Goal: Transaction & Acquisition: Subscribe to service/newsletter

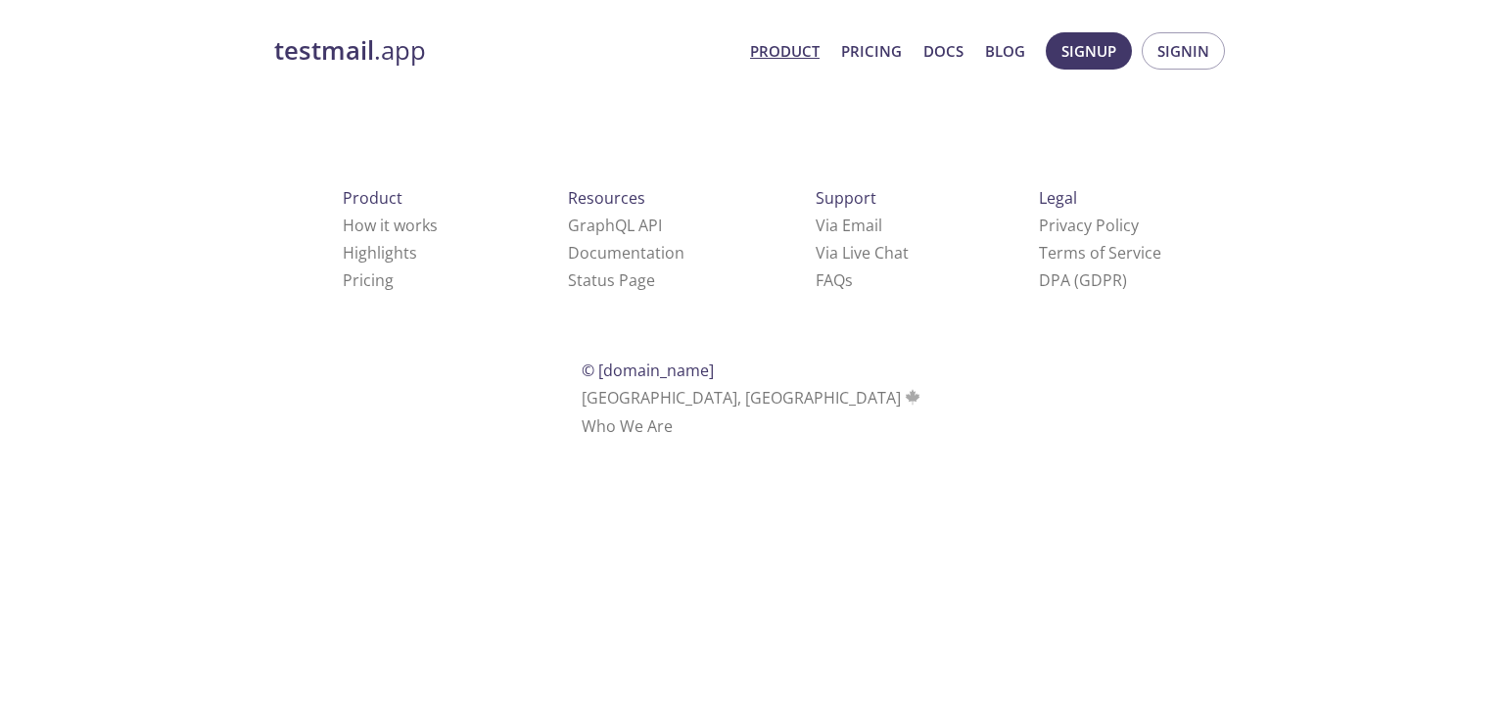
click at [820, 52] on link "Product" at bounding box center [785, 50] width 70 height 25
click at [771, 52] on link "Product" at bounding box center [785, 50] width 70 height 25
click at [1080, 59] on span "Signup" at bounding box center [1088, 50] width 55 height 25
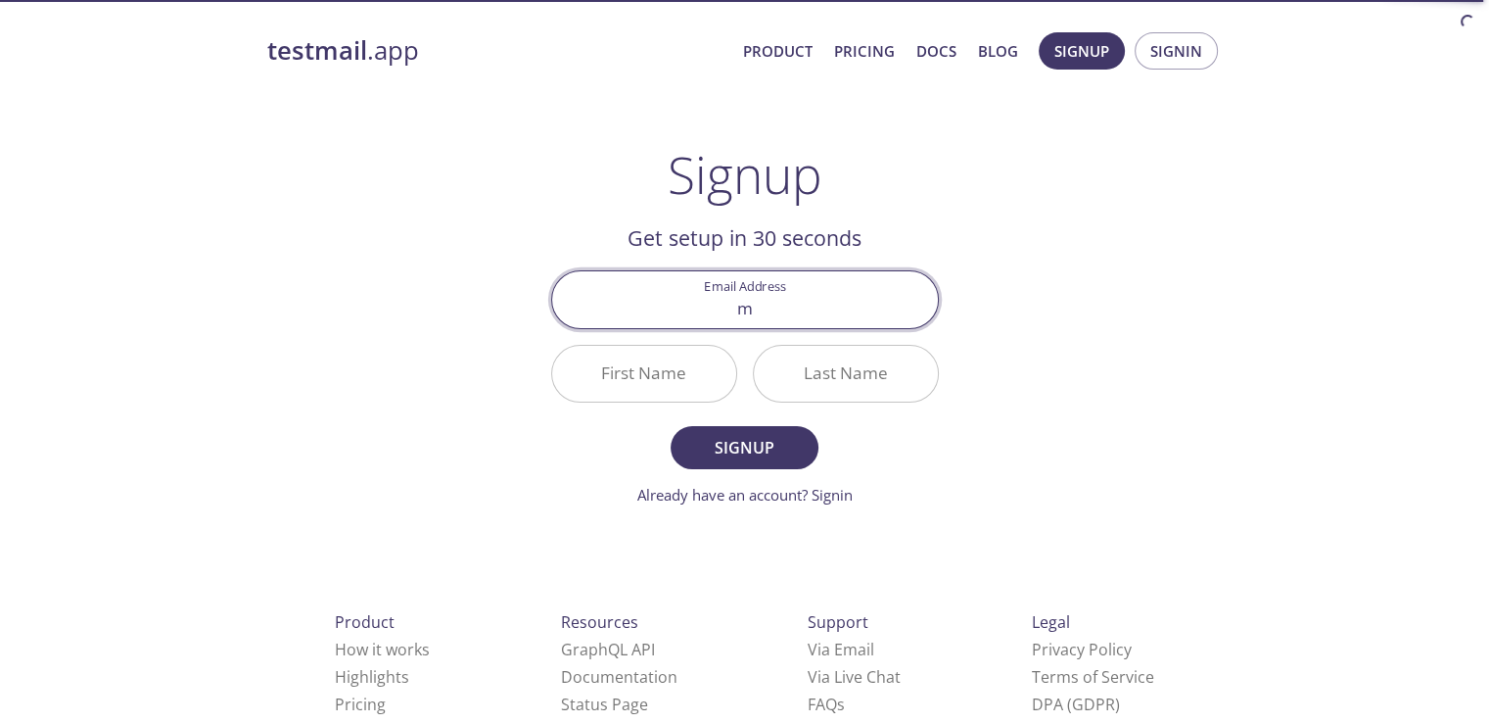
type input "maqboolmianabdullah@gmail.com"
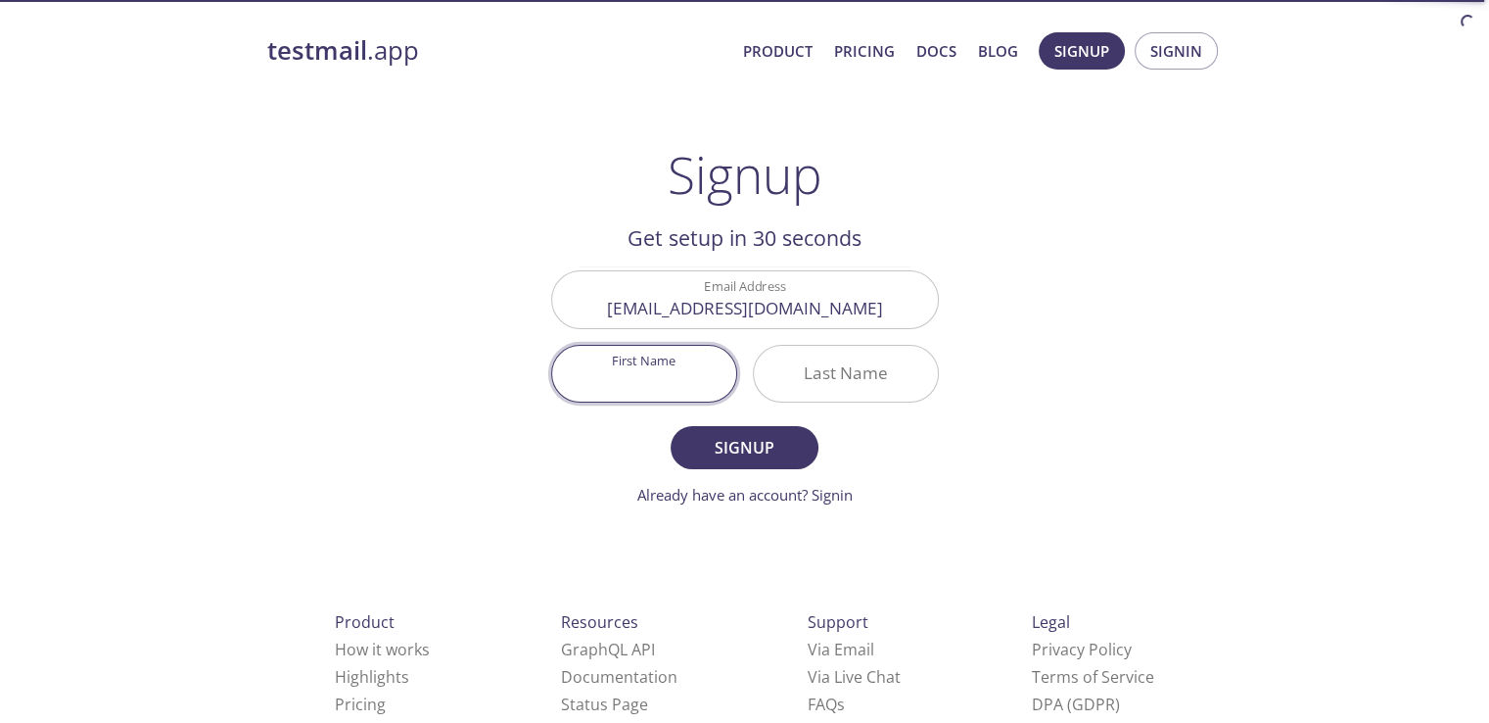
click at [665, 380] on input "First Name" at bounding box center [644, 374] width 184 height 56
type input "Abdullah"
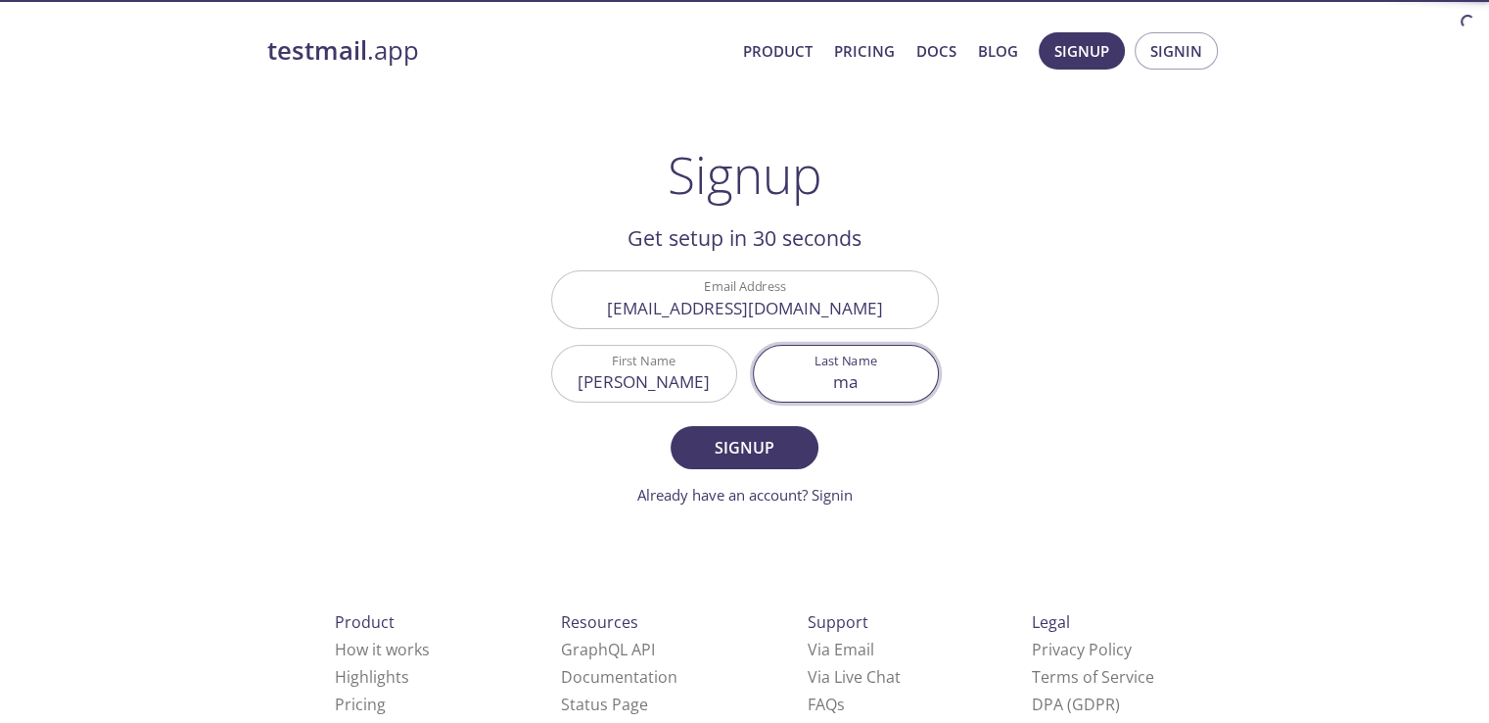
type input "m"
type input "Maqbool"
click at [671, 426] on button "Signup" at bounding box center [744, 447] width 147 height 43
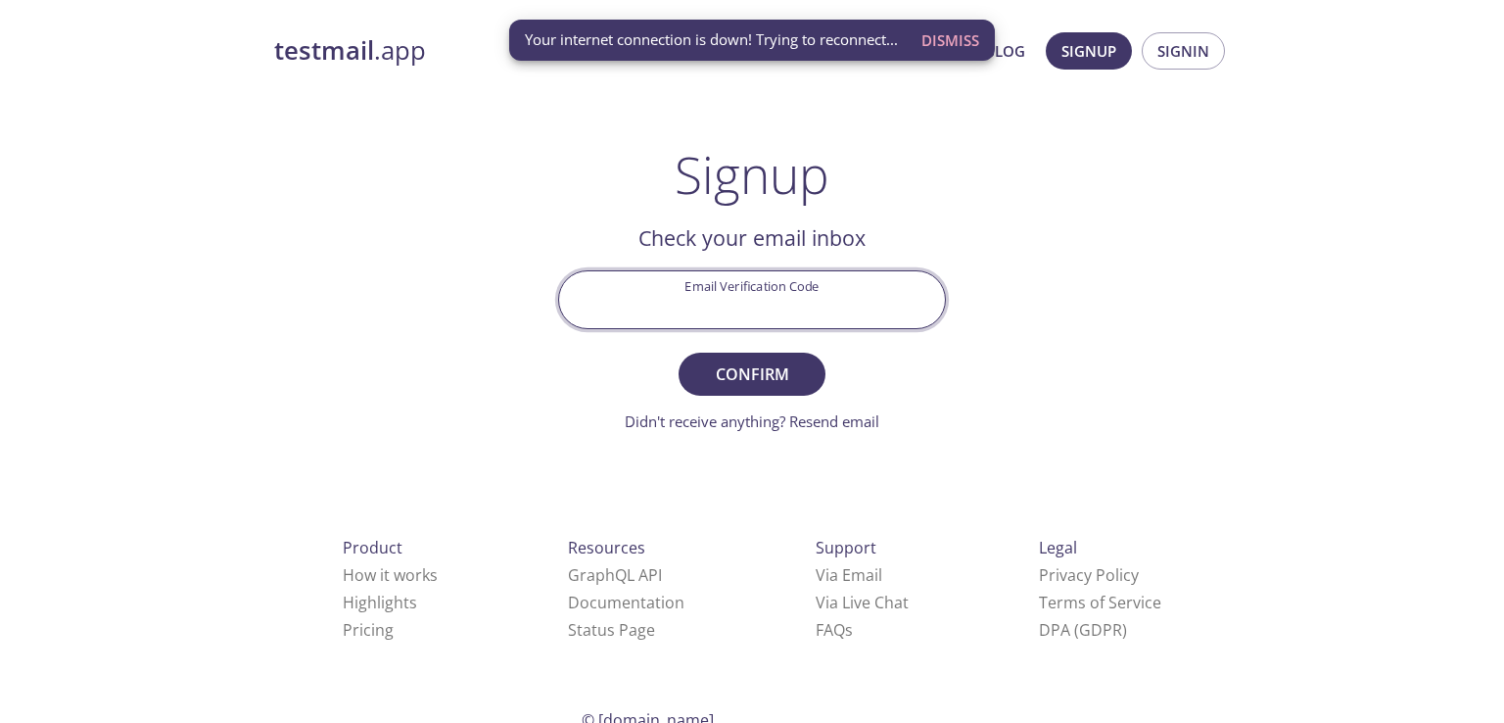
click at [676, 290] on input "Email Verification Code" at bounding box center [752, 299] width 386 height 56
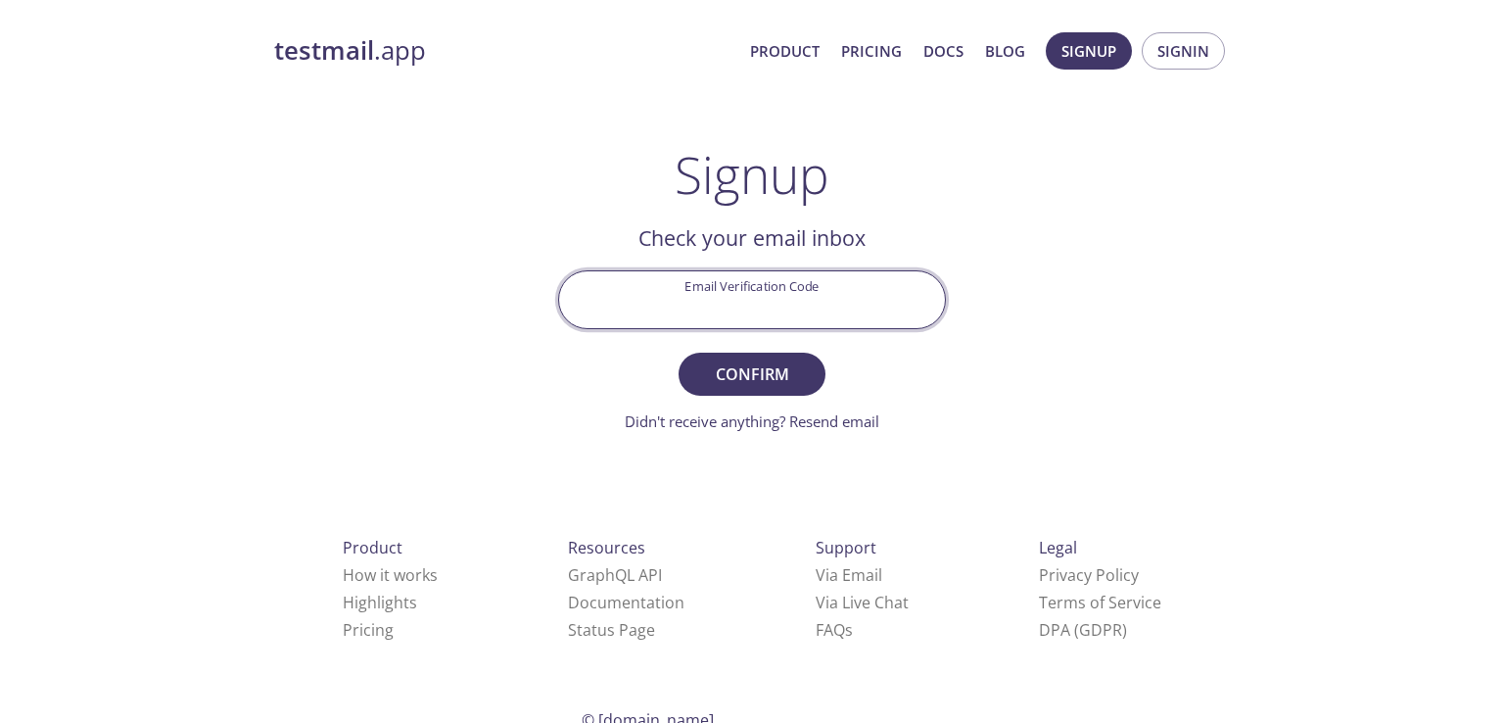
paste input "WBW528U"
type input "WBW528U"
click at [784, 384] on span "Confirm" at bounding box center [752, 373] width 104 height 27
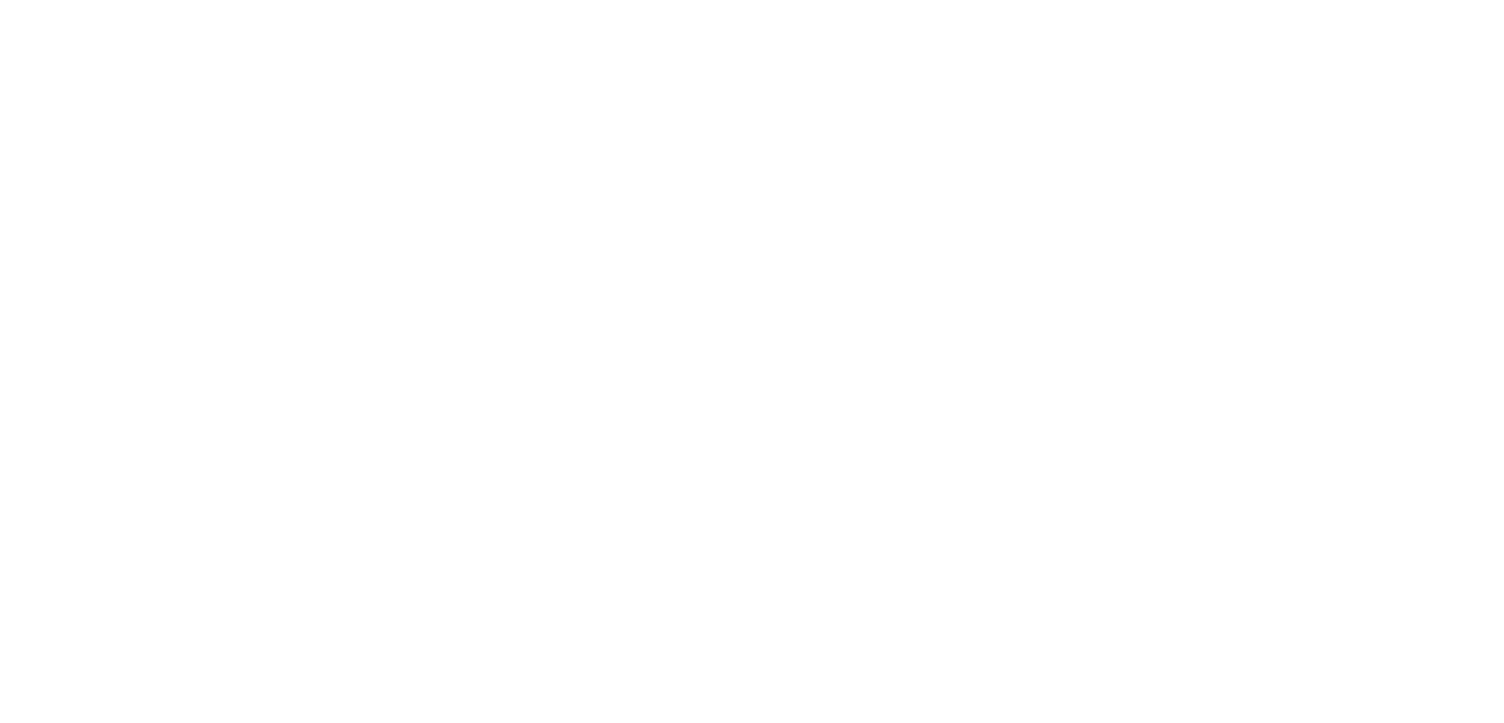
click at [939, 0] on html "Automate email tests | loved by developers & QA teams" at bounding box center [752, 0] width 1504 height 0
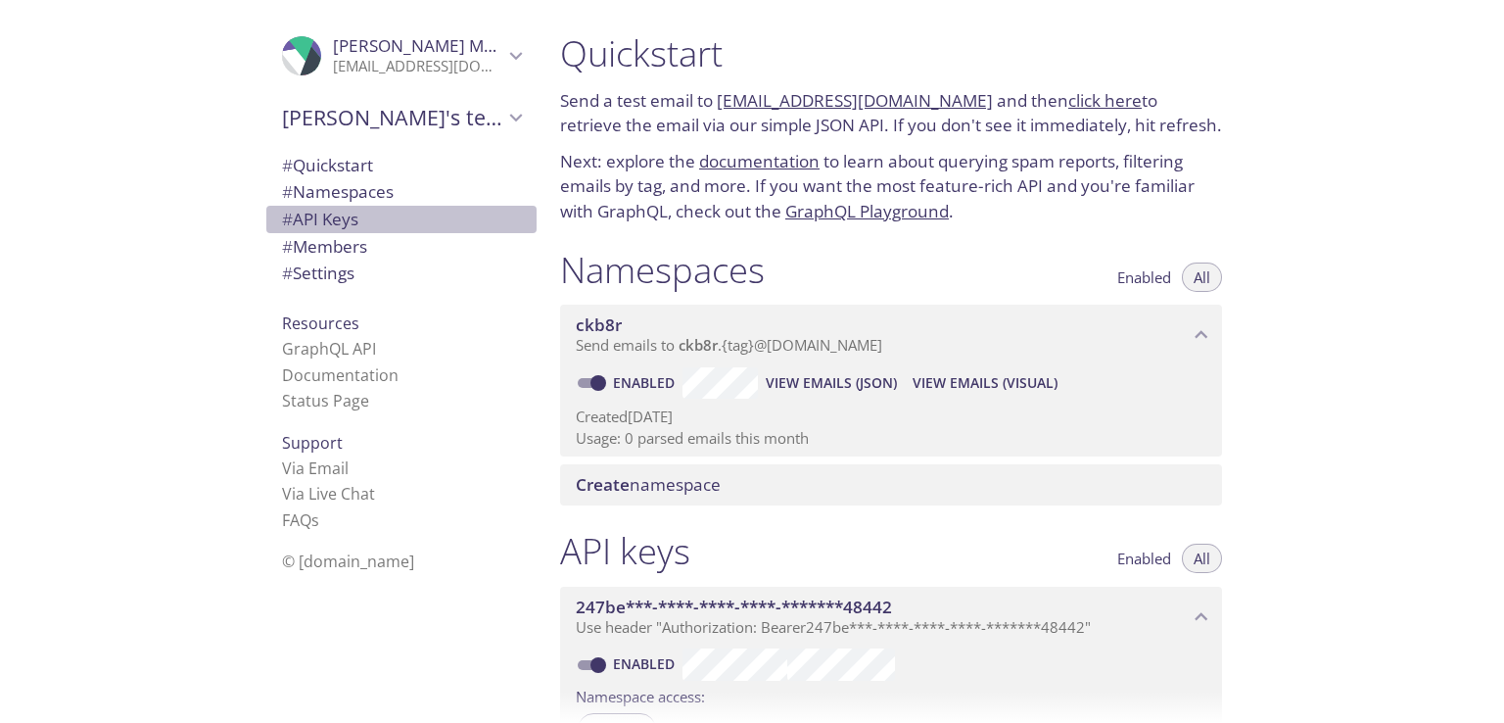
click at [349, 216] on span "# API Keys" at bounding box center [401, 219] width 239 height 25
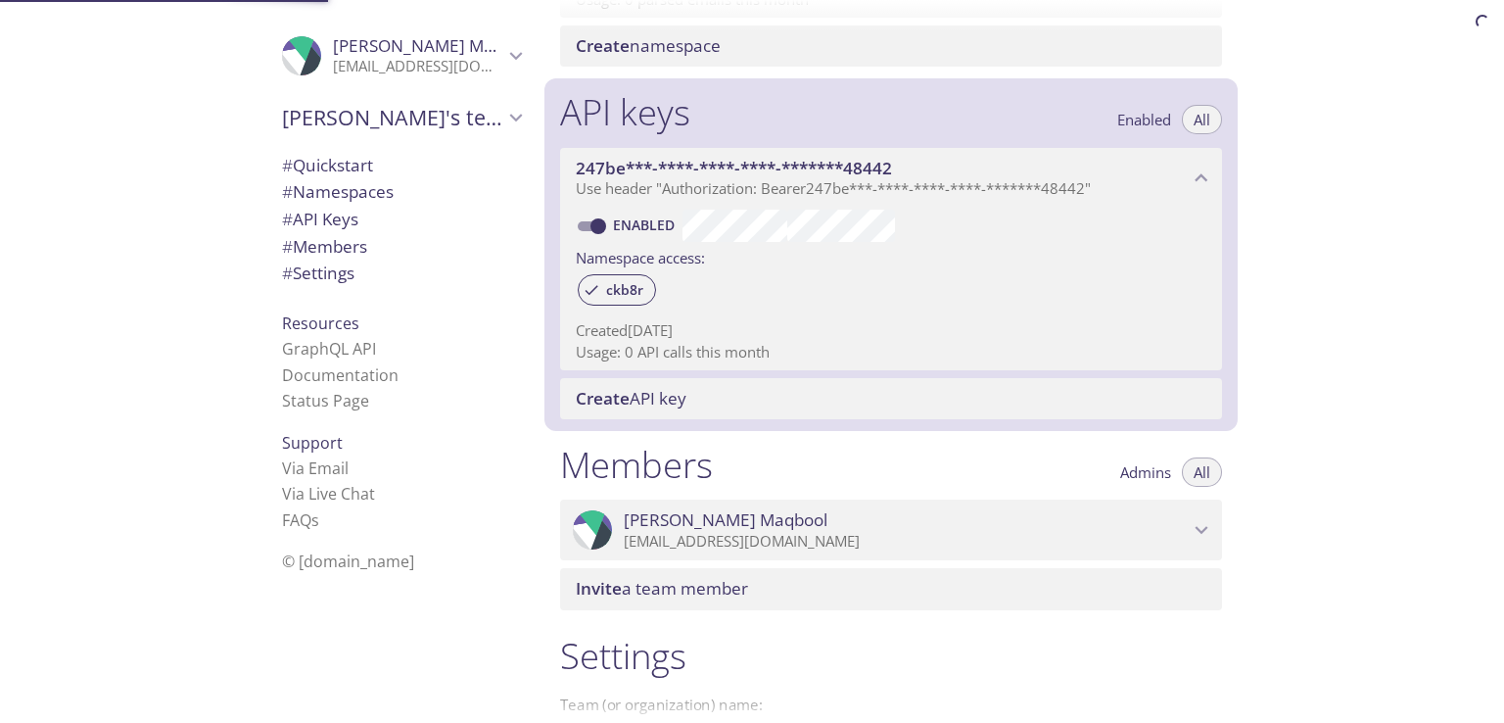
scroll to position [529, 0]
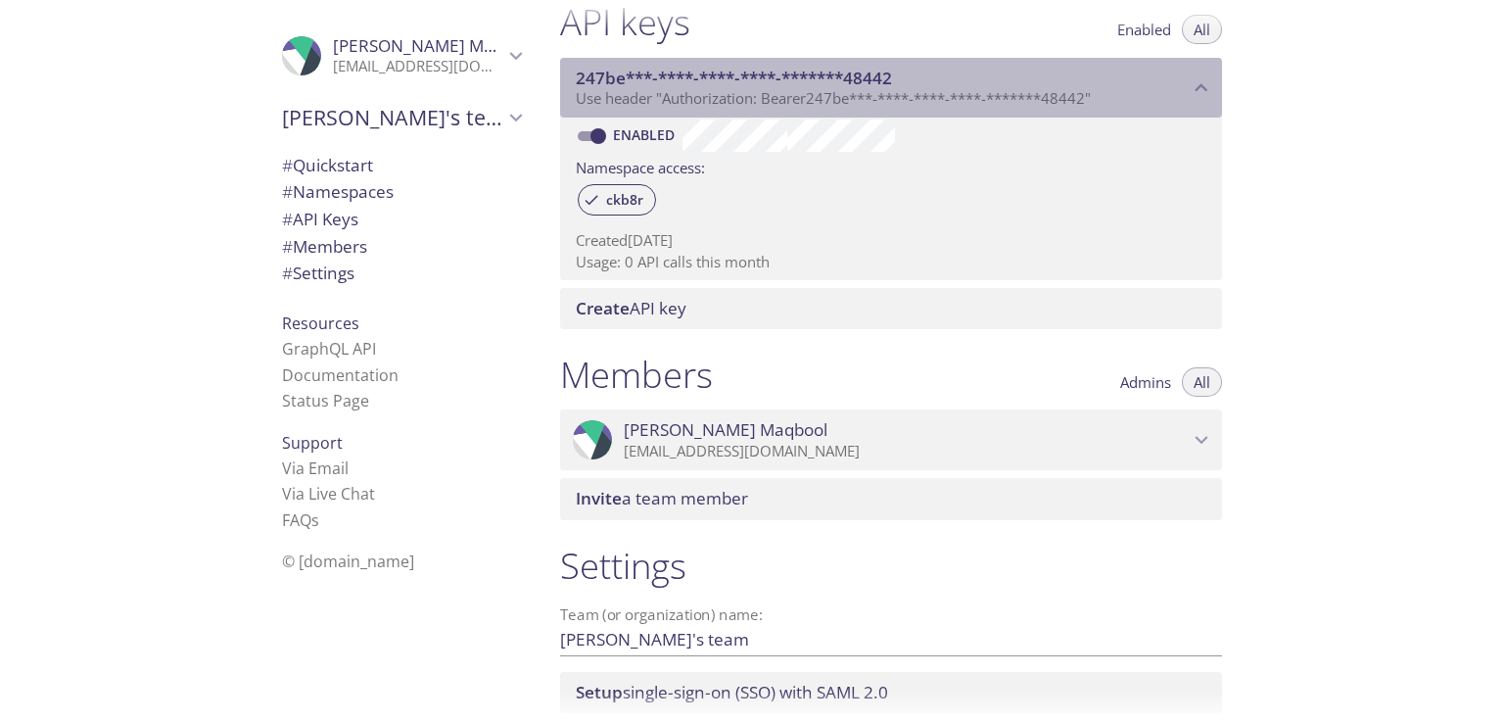
click at [643, 70] on span "247be***-****-****-****-*******48442" at bounding box center [734, 78] width 316 height 23
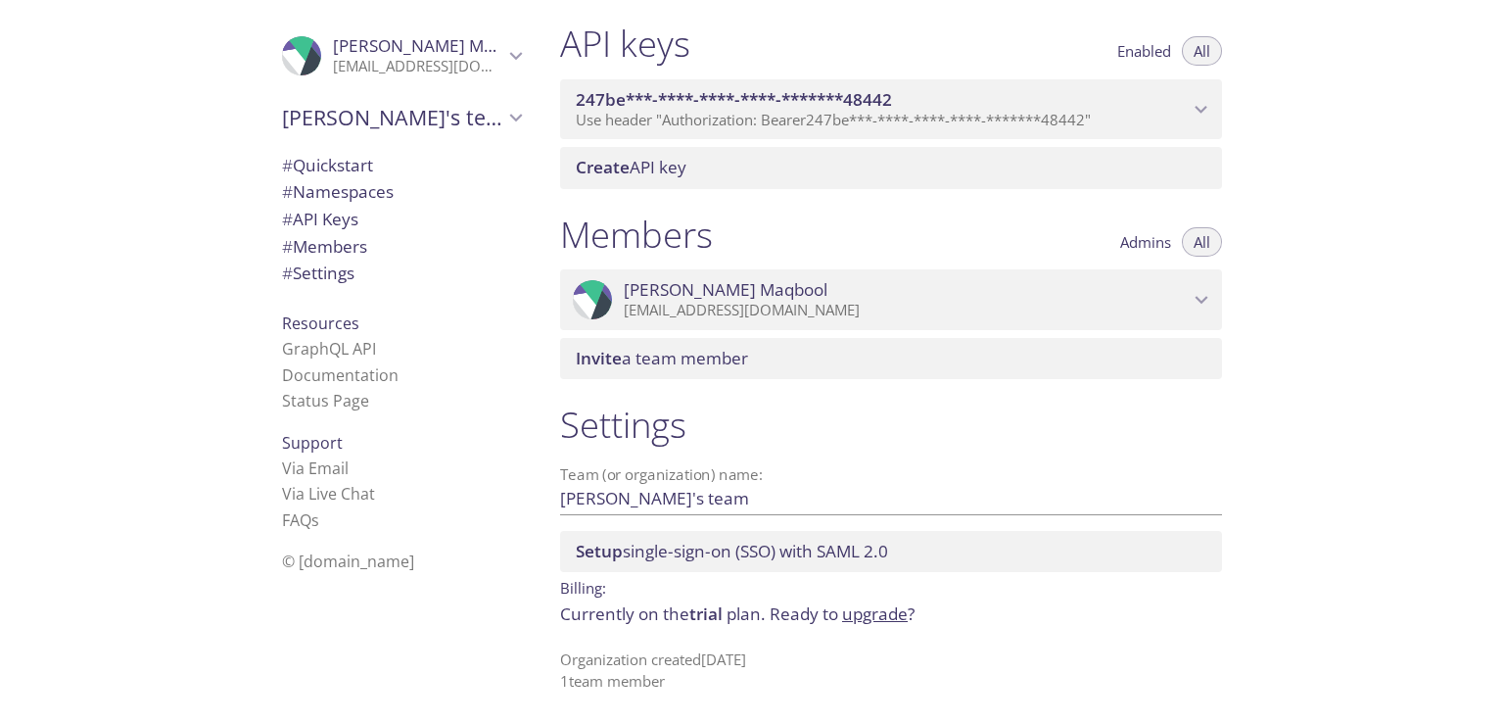
scroll to position [507, 0]
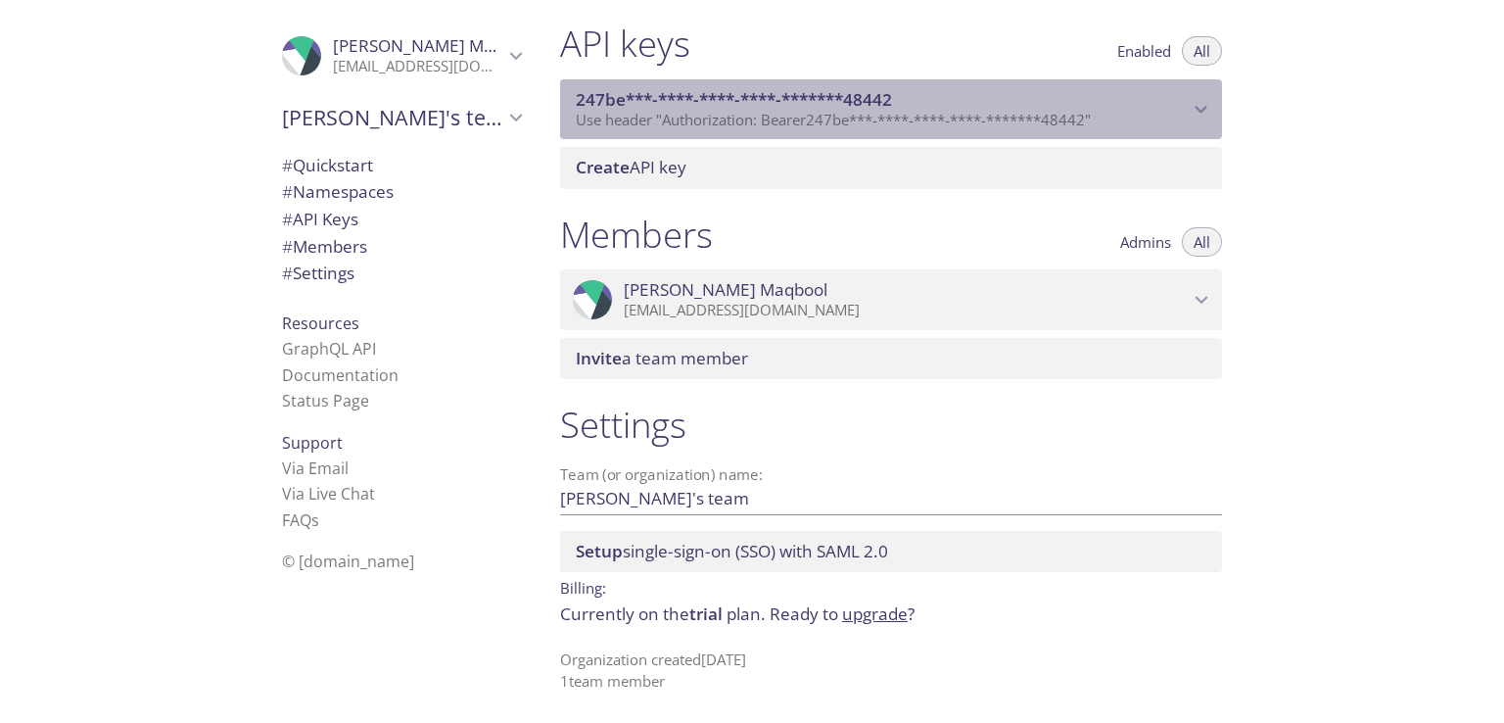
click at [643, 89] on span "247be***-****-****-****-*******48442" at bounding box center [734, 99] width 316 height 23
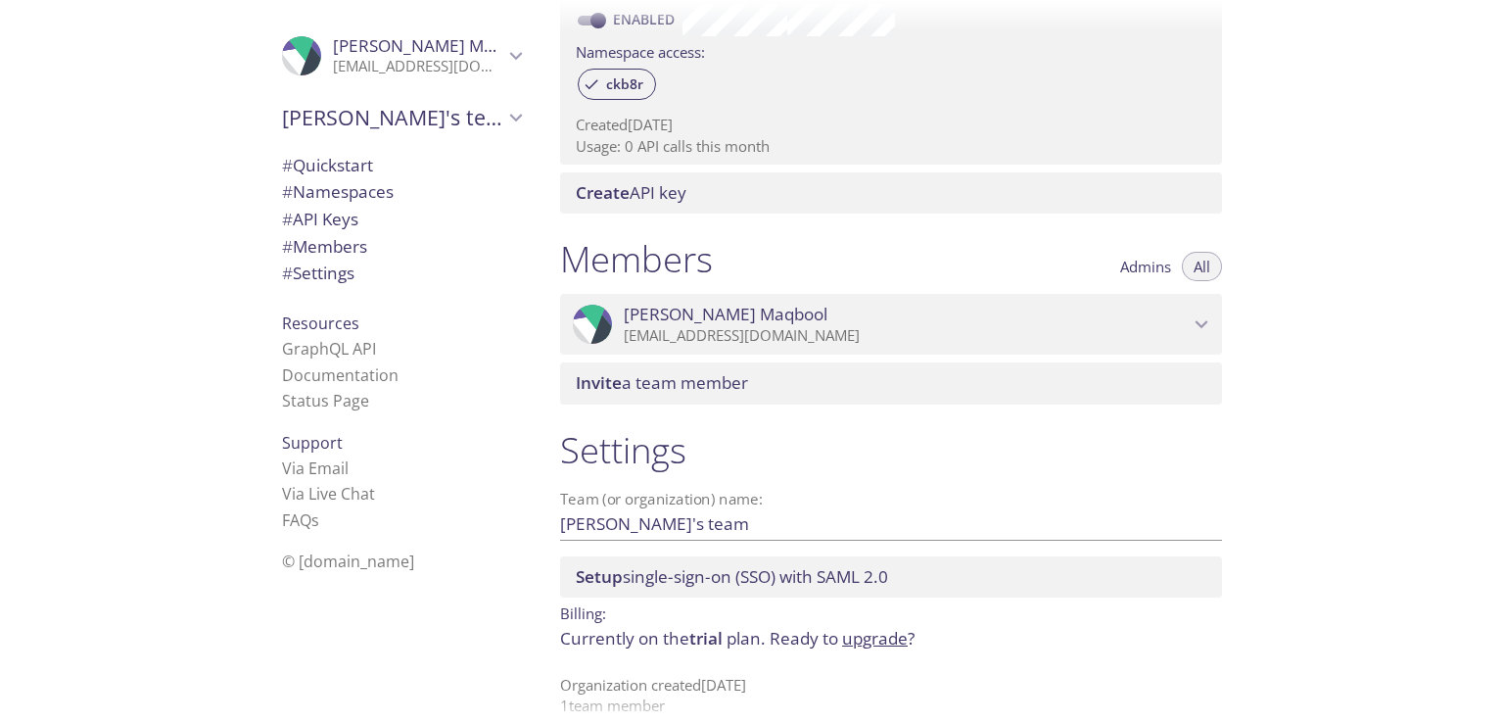
scroll to position [670, 0]
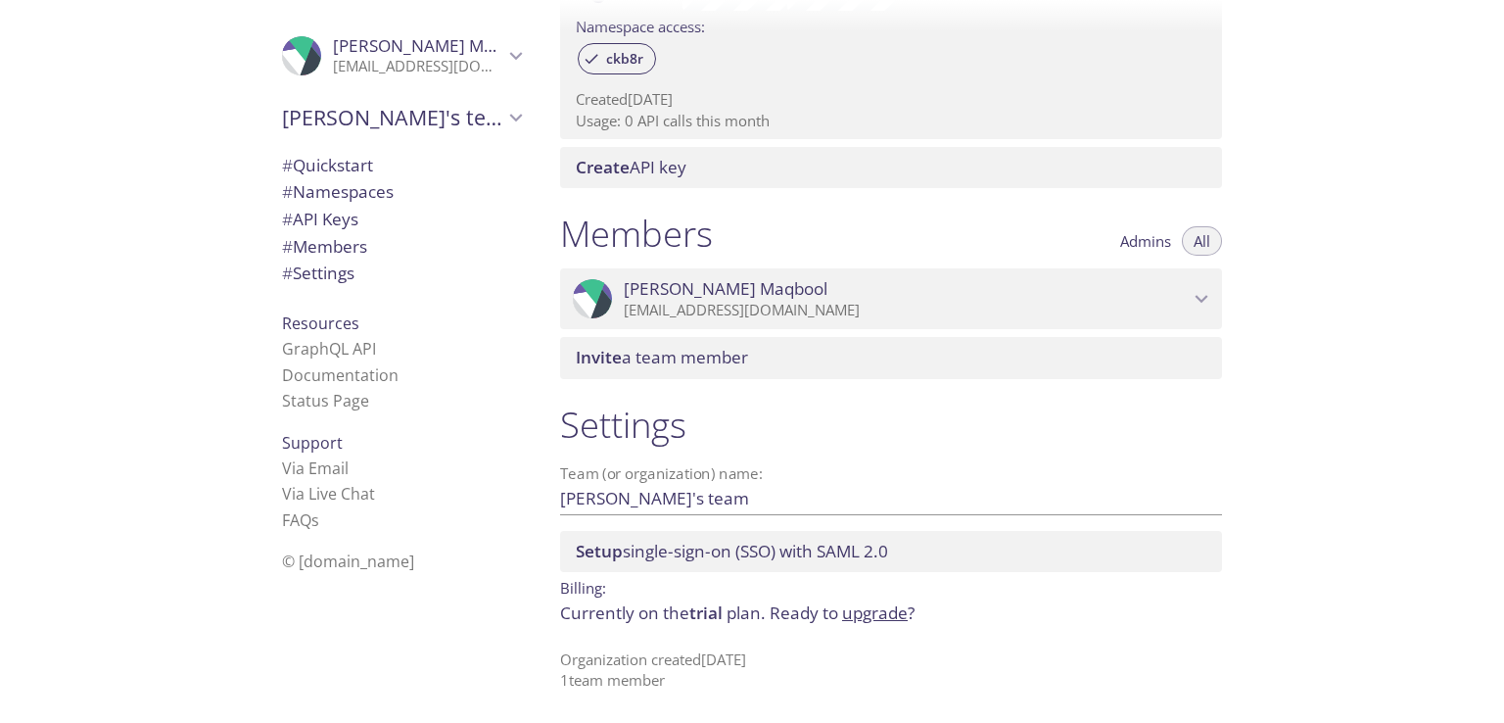
click at [889, 604] on link "upgrade" at bounding box center [875, 612] width 66 height 23
click at [871, 612] on link "upgrade" at bounding box center [875, 612] width 66 height 23
click at [871, 618] on link "upgrade" at bounding box center [875, 612] width 66 height 23
click at [378, 260] on span "# Settings" at bounding box center [401, 272] width 239 height 25
click at [461, 118] on span "Abdullah's team" at bounding box center [392, 117] width 221 height 27
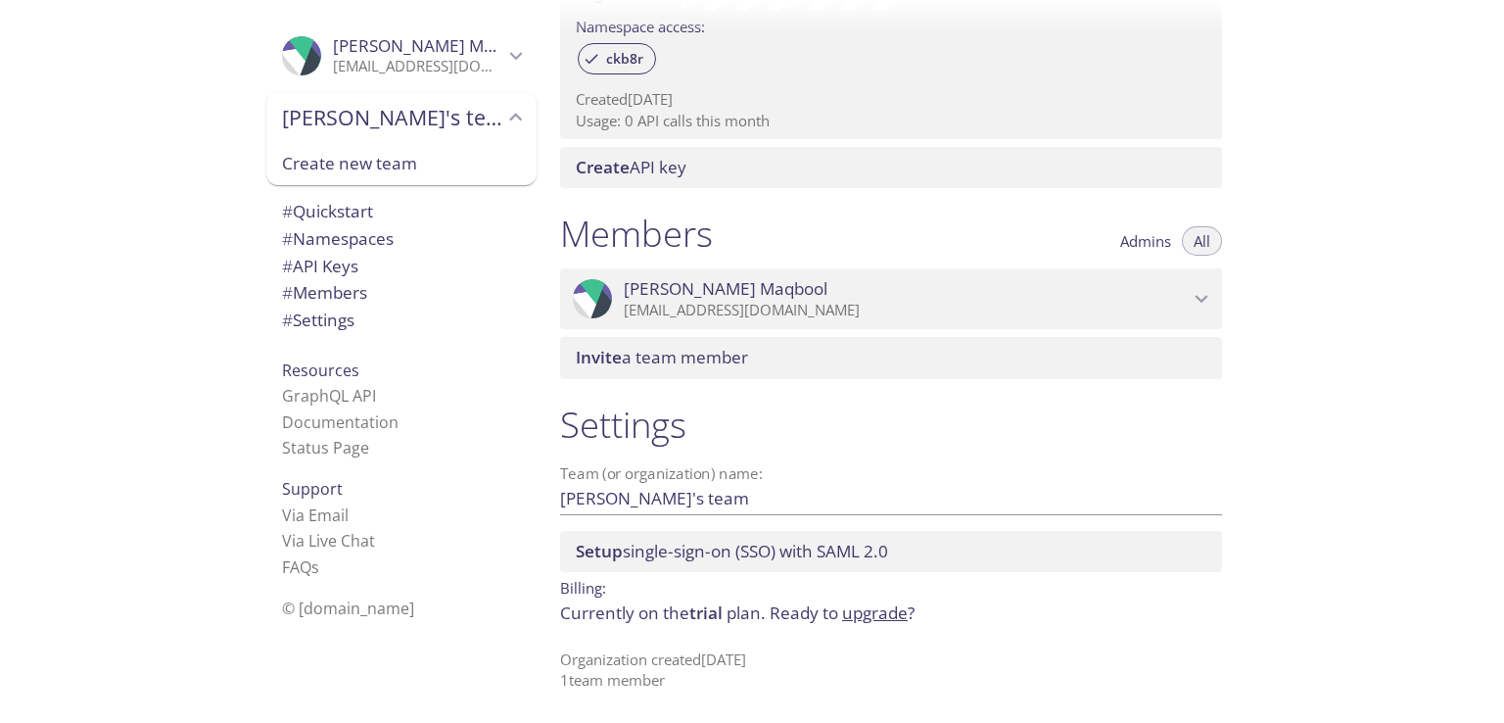
click at [351, 207] on span "# Quickstart" at bounding box center [327, 211] width 91 height 23
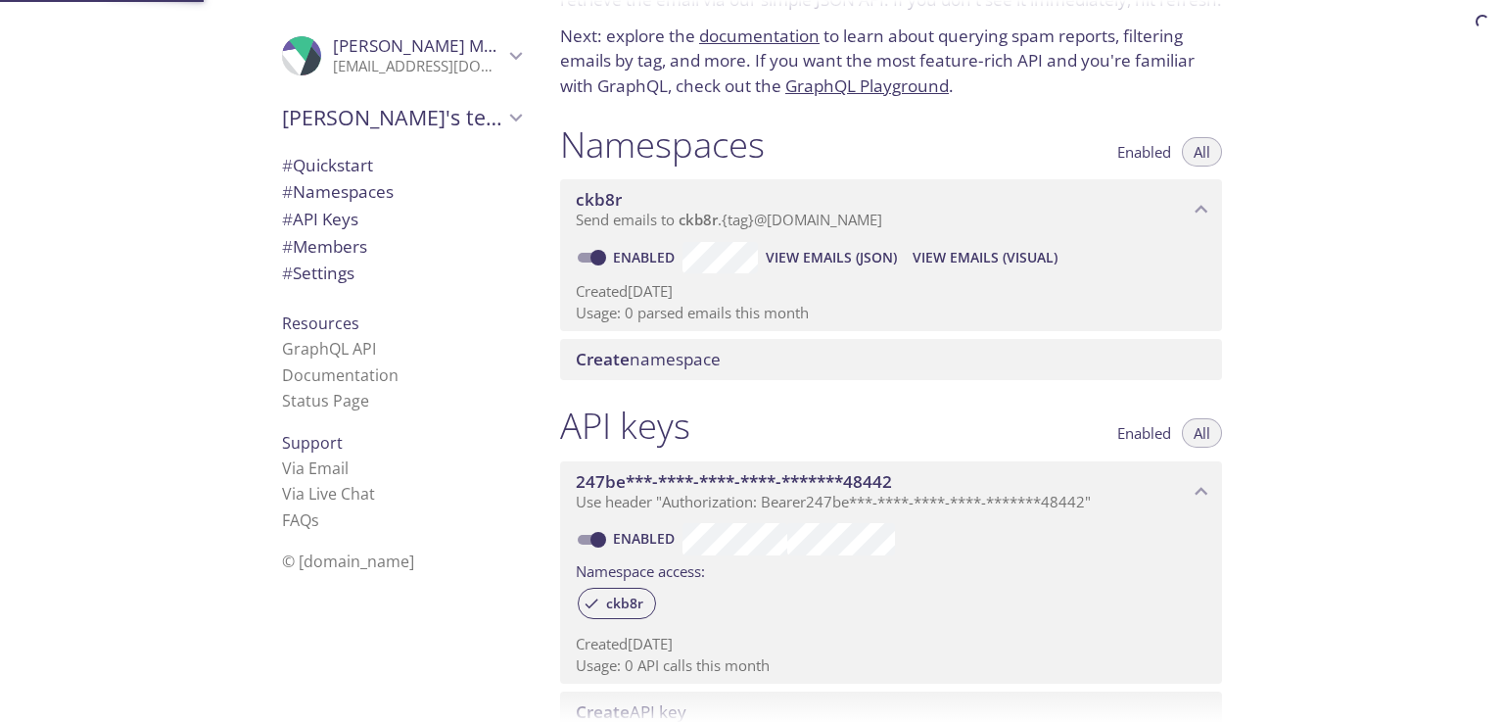
scroll to position [31, 0]
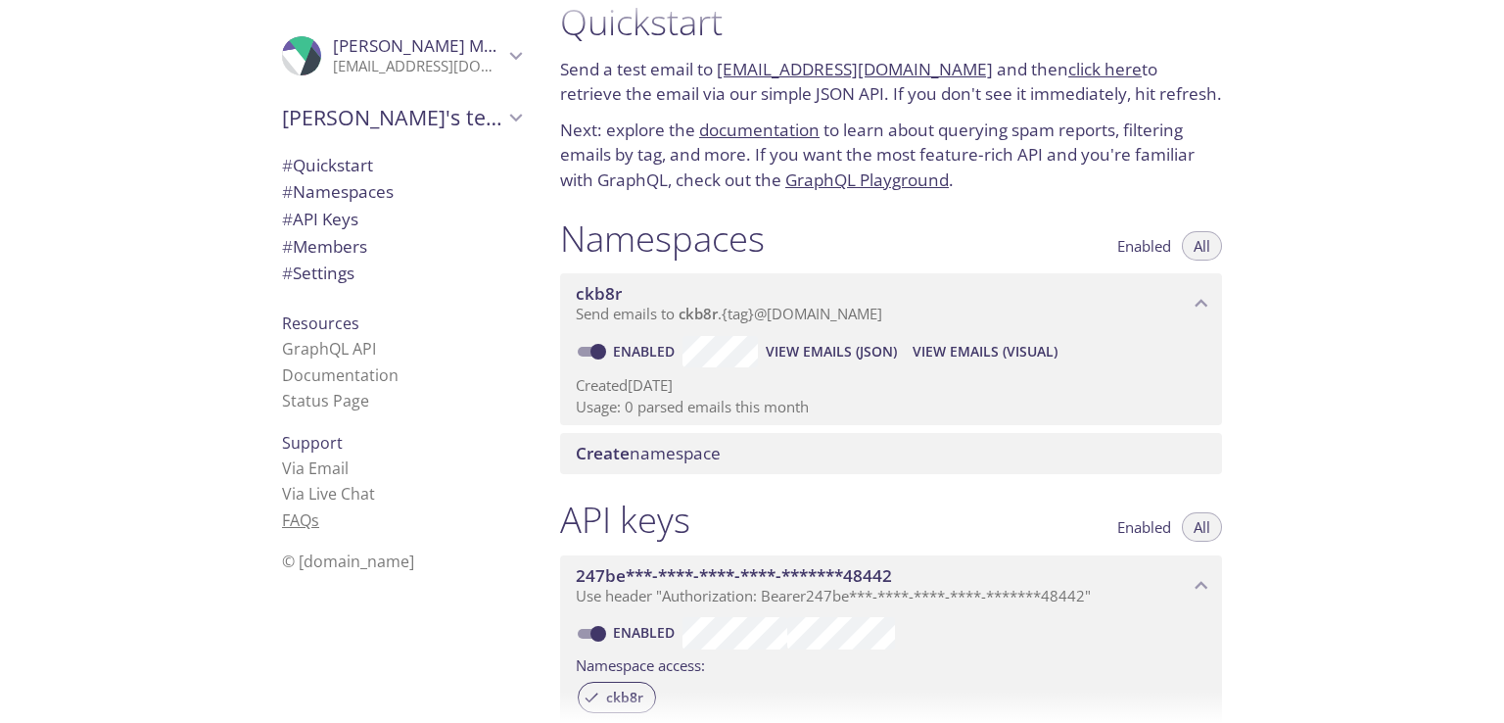
click at [291, 522] on link "FAQ s" at bounding box center [300, 520] width 37 height 22
click at [311, 514] on span "s" at bounding box center [315, 520] width 8 height 22
click at [282, 518] on link "FAQ s" at bounding box center [300, 520] width 37 height 22
drag, startPoint x: 270, startPoint y: 518, endPoint x: 208, endPoint y: 435, distance: 104.2
click at [208, 435] on div ".cls-1 { fill: #6d5ca8; } .cls-2 { fill: #3fc191; } .cls-3 { fill: #3b4752; } .…" at bounding box center [272, 361] width 544 height 723
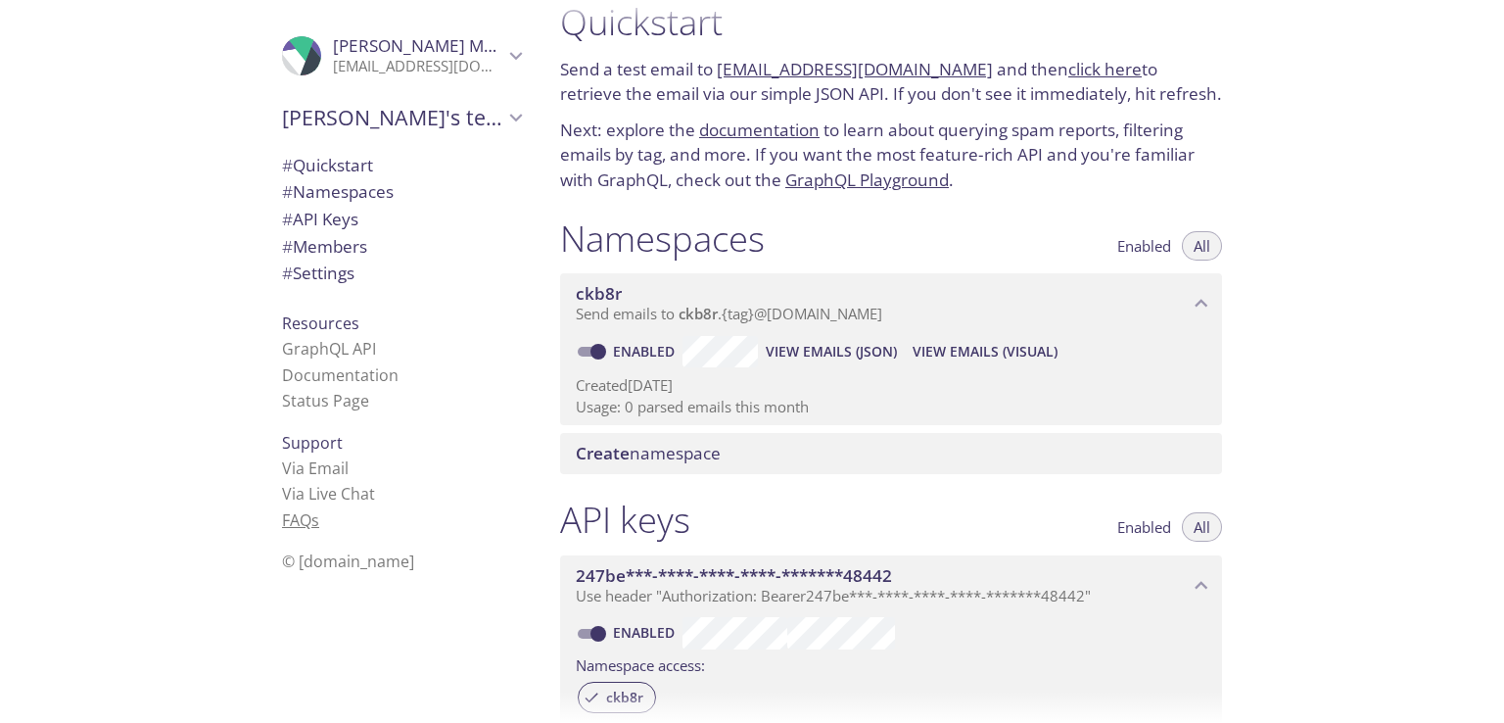
click at [294, 526] on link "FAQ s" at bounding box center [300, 520] width 37 height 22
click at [266, 494] on div "Support Via Email Via Live Chat FAQ s" at bounding box center [401, 481] width 270 height 119
drag, startPoint x: 298, startPoint y: 259, endPoint x: 273, endPoint y: 287, distance: 36.8
click at [273, 287] on div "# Quickstart # Namespaces # API Keys # Members # Settings" at bounding box center [401, 225] width 270 height 156
drag, startPoint x: 297, startPoint y: 229, endPoint x: 251, endPoint y: 259, distance: 54.6
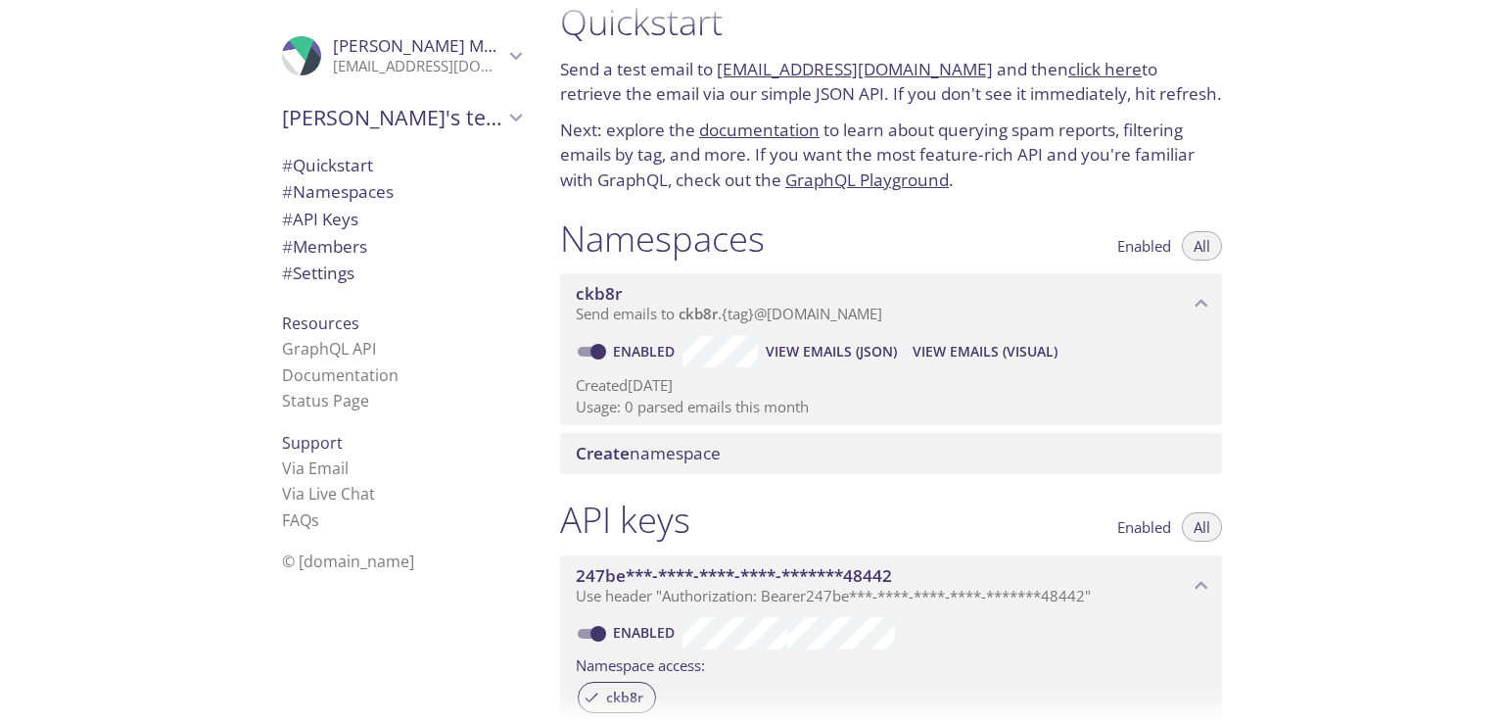
click at [251, 259] on div ".cls-1 { fill: #6d5ca8; } .cls-2 { fill: #3fc191; } .cls-3 { fill: #3b4752; } .…" at bounding box center [398, 361] width 294 height 723
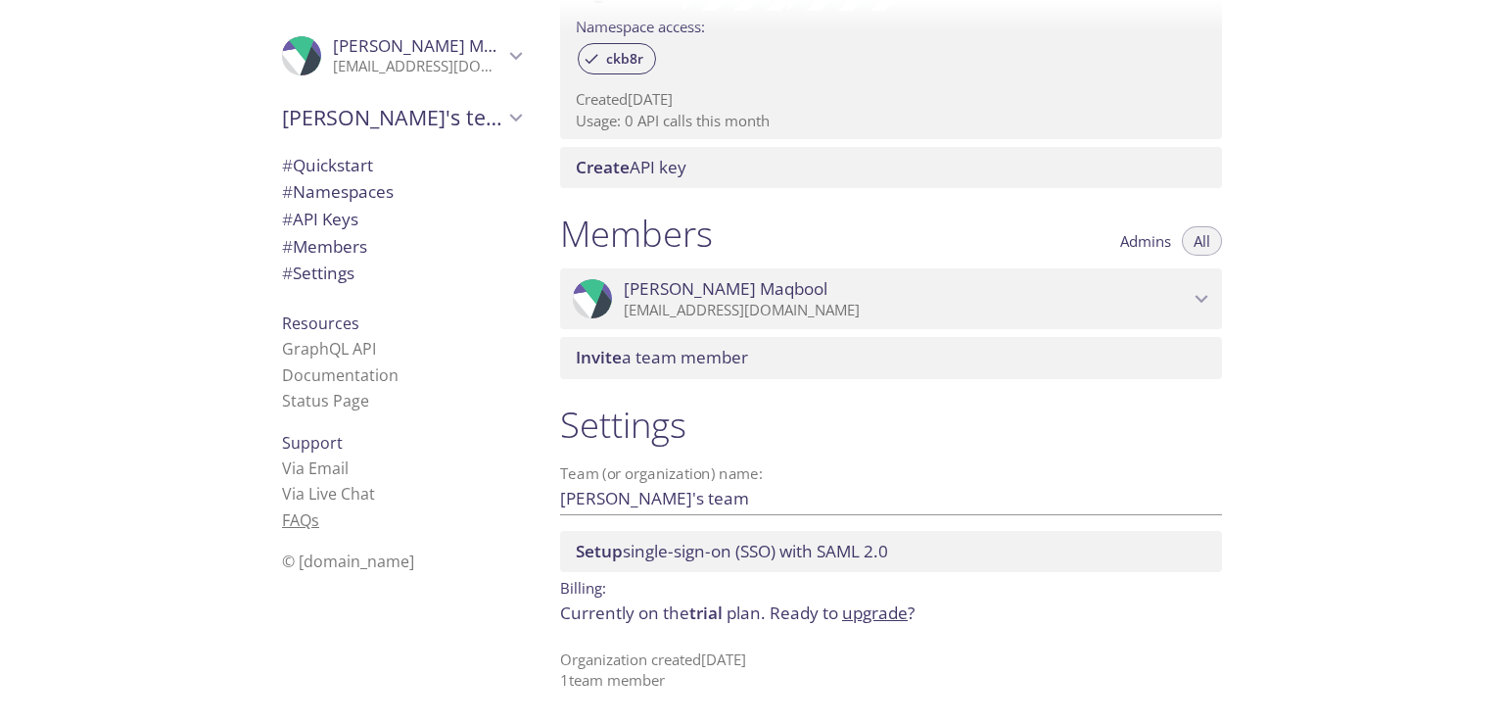
click at [294, 509] on link "FAQ s" at bounding box center [300, 520] width 37 height 22
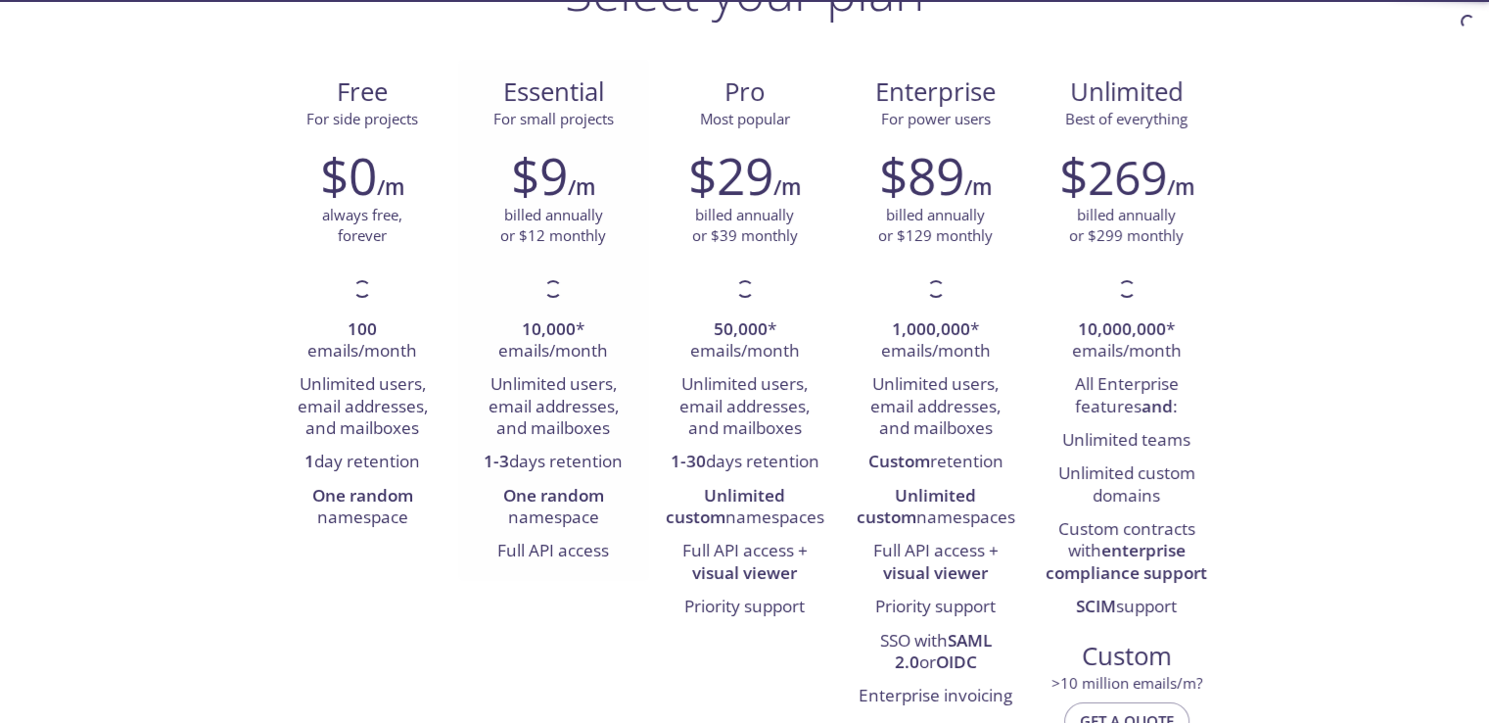
click at [545, 284] on div at bounding box center [553, 288] width 23 height 23
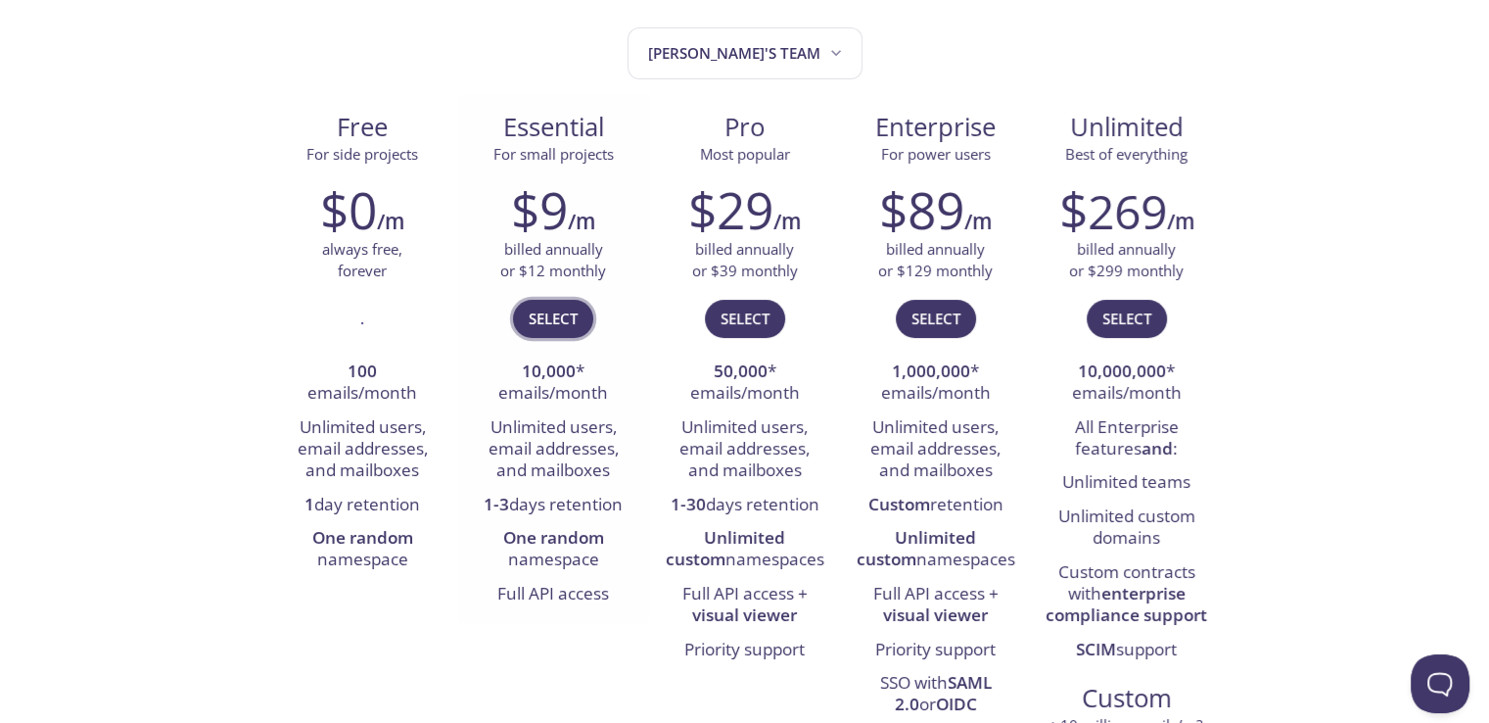
click at [541, 322] on span "Select" at bounding box center [553, 318] width 49 height 25
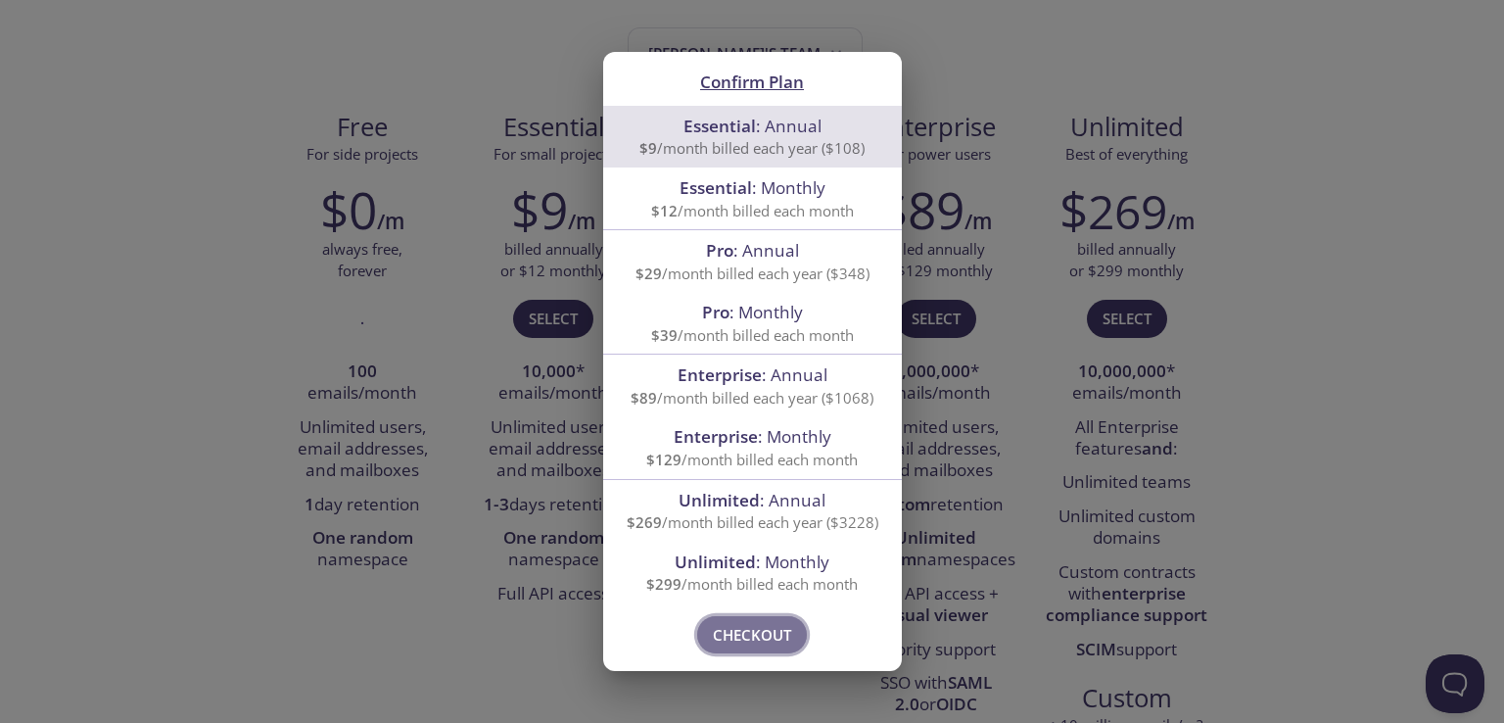
click at [756, 643] on span "Checkout" at bounding box center [752, 634] width 78 height 25
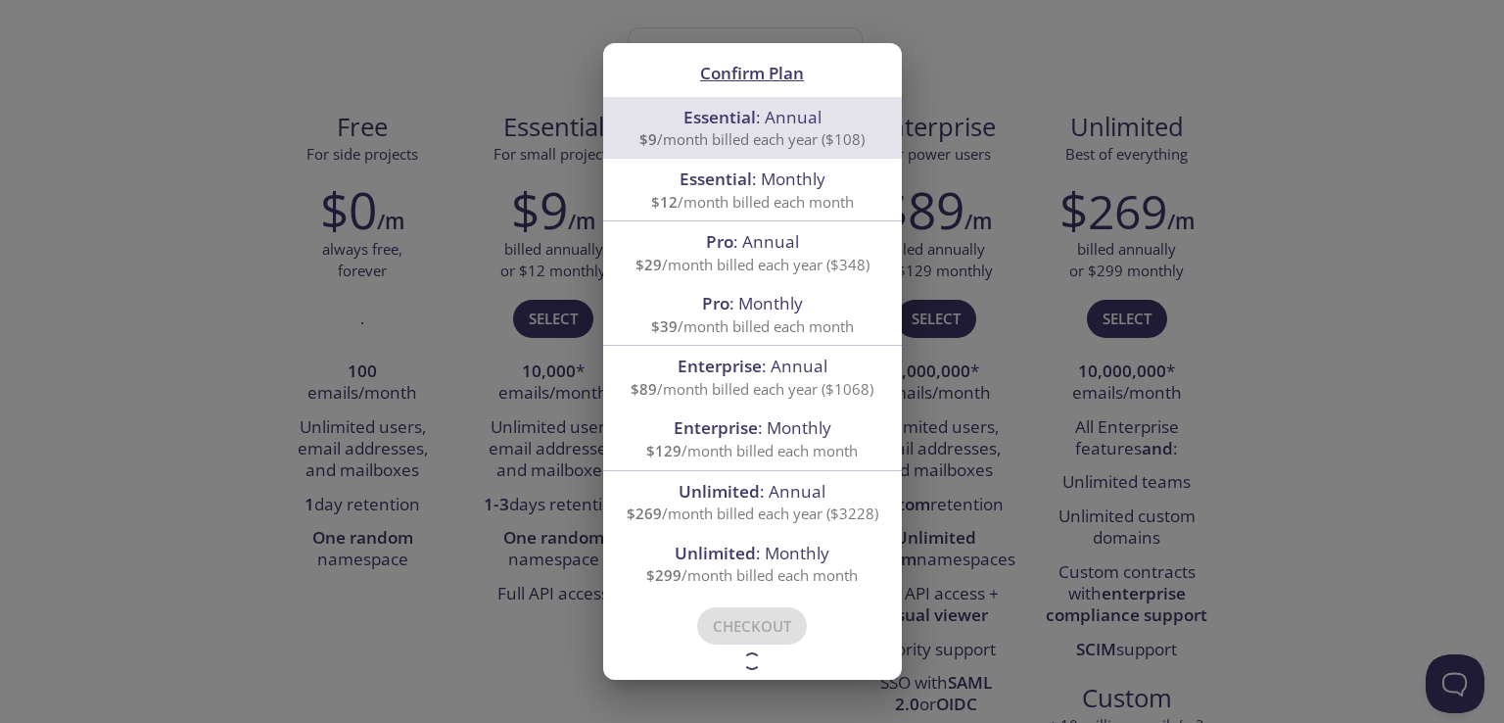
click at [554, 667] on div "Confirm Plan Essential : Annual $9 /month billed each year ($108) Essential : M…" at bounding box center [752, 361] width 1504 height 723
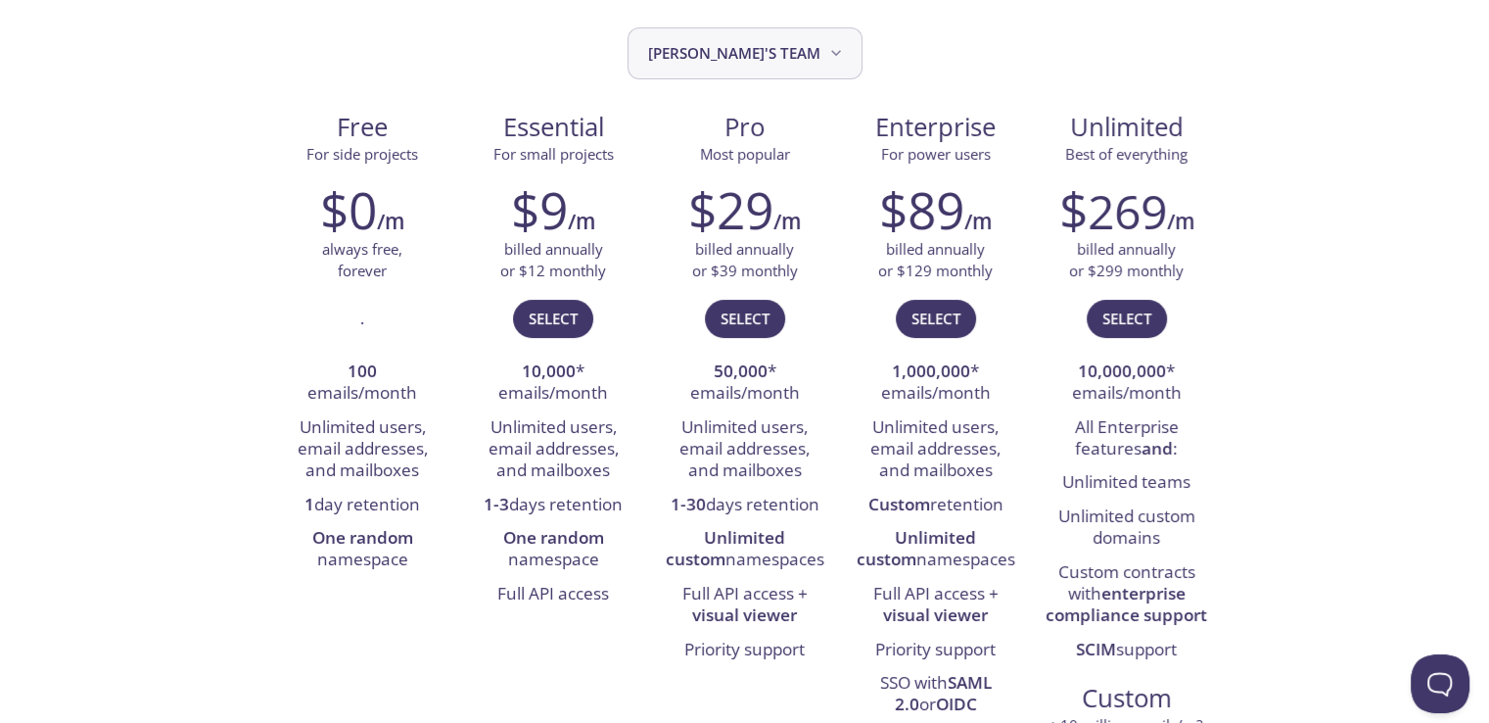
click at [721, 76] on button "Abdullah's team" at bounding box center [745, 53] width 235 height 52
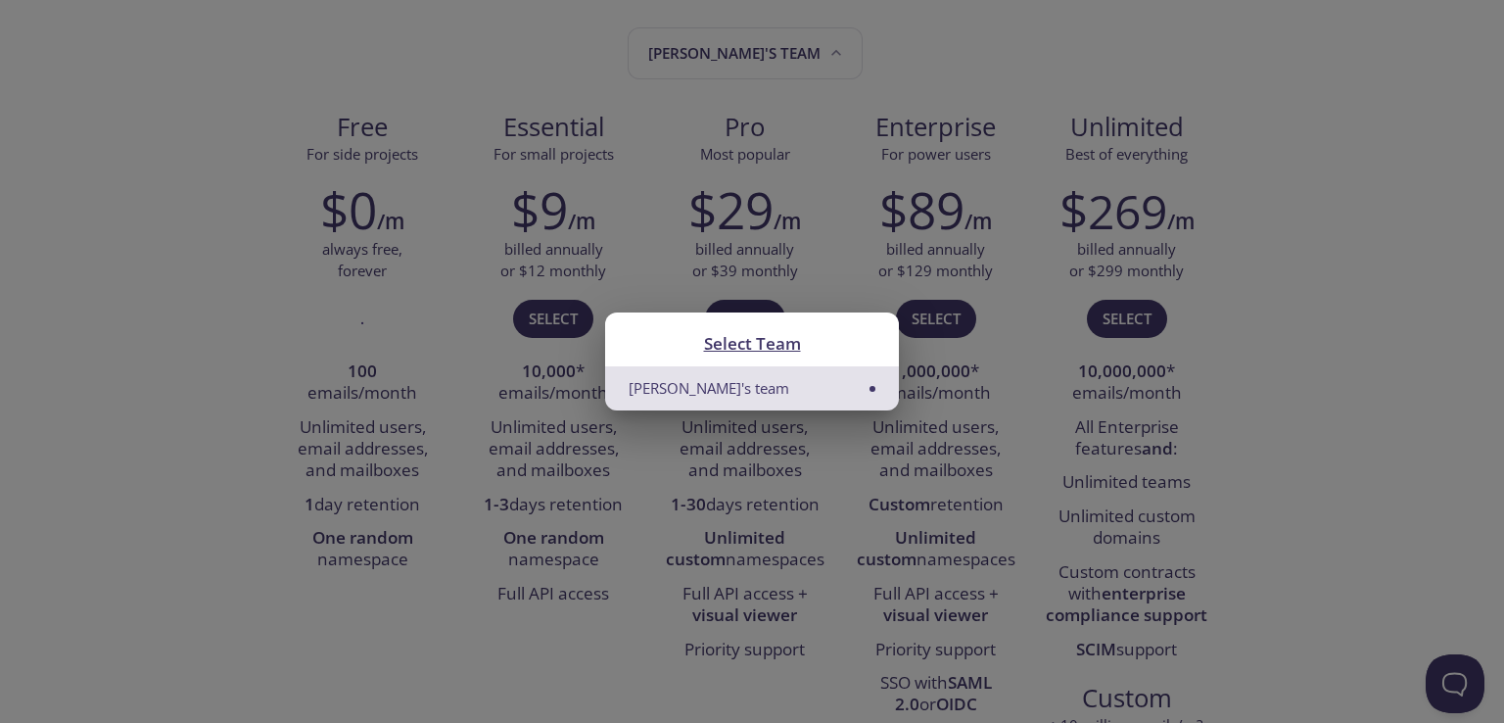
click at [395, 257] on div "Select Team Abdullah's team" at bounding box center [752, 361] width 1504 height 723
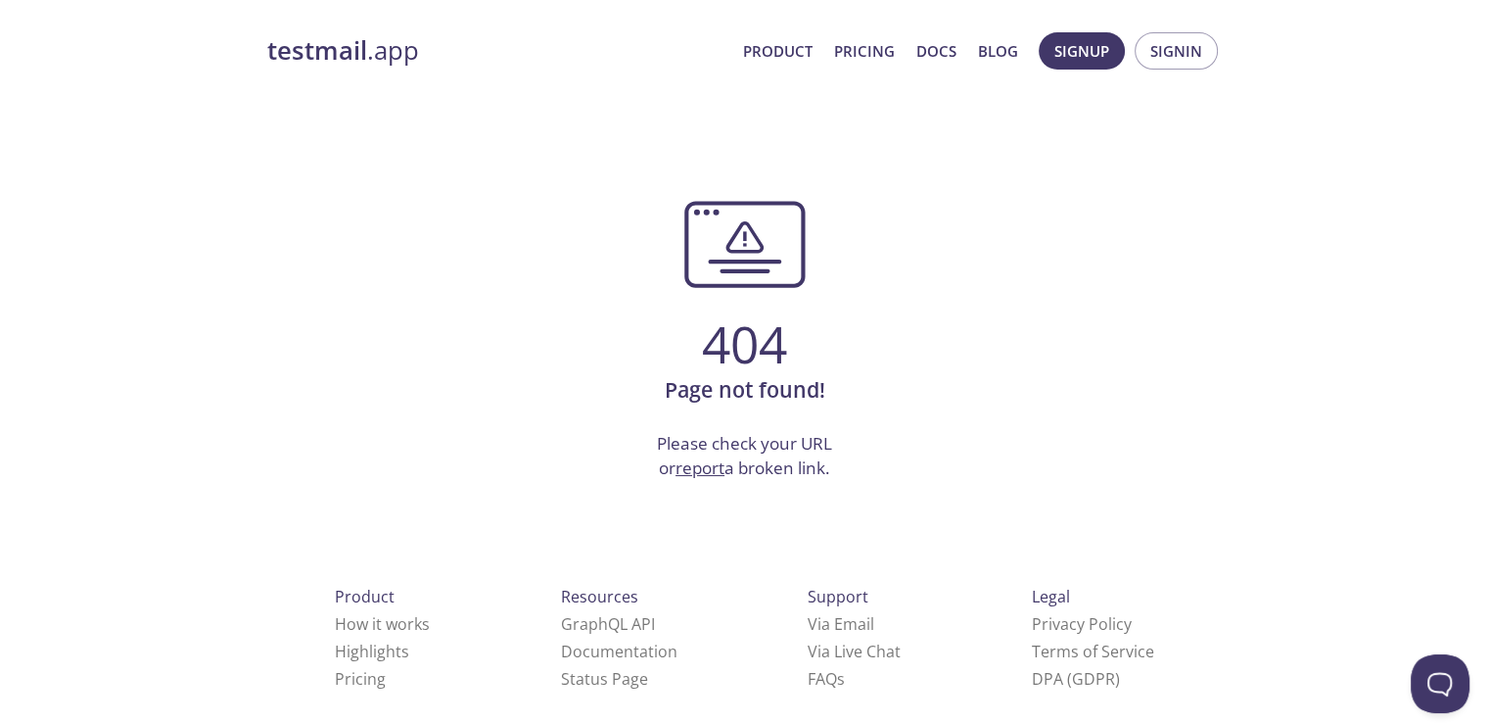
scroll to position [24, 0]
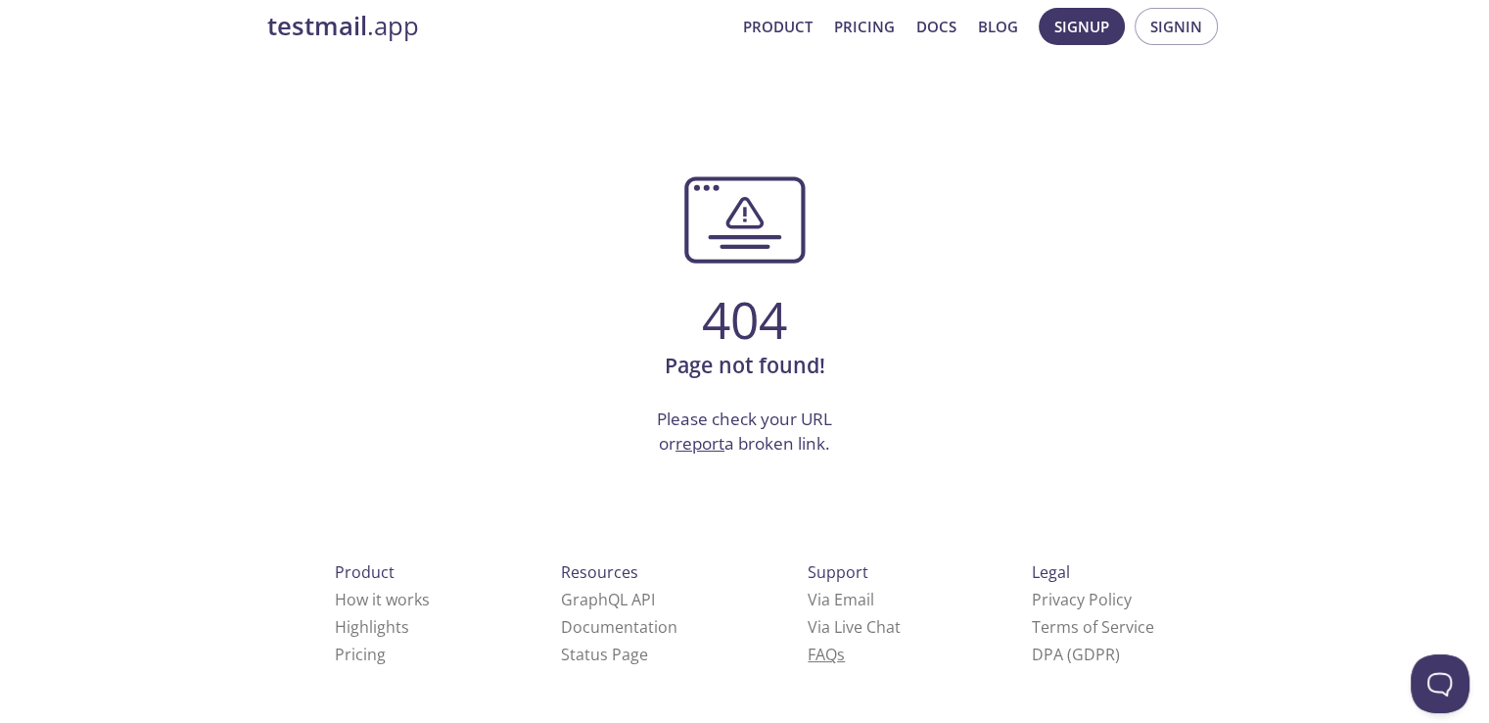
click at [808, 647] on link "FAQ s" at bounding box center [826, 654] width 37 height 22
drag, startPoint x: 695, startPoint y: 647, endPoint x: 564, endPoint y: 451, distance: 235.7
click at [564, 451] on p "Please check your URL or report a broken link." at bounding box center [745, 431] width 956 height 50
click at [808, 650] on link "FAQ s" at bounding box center [826, 654] width 37 height 22
click at [561, 625] on link "Documentation" at bounding box center [619, 627] width 117 height 22
